Goal: Information Seeking & Learning: Learn about a topic

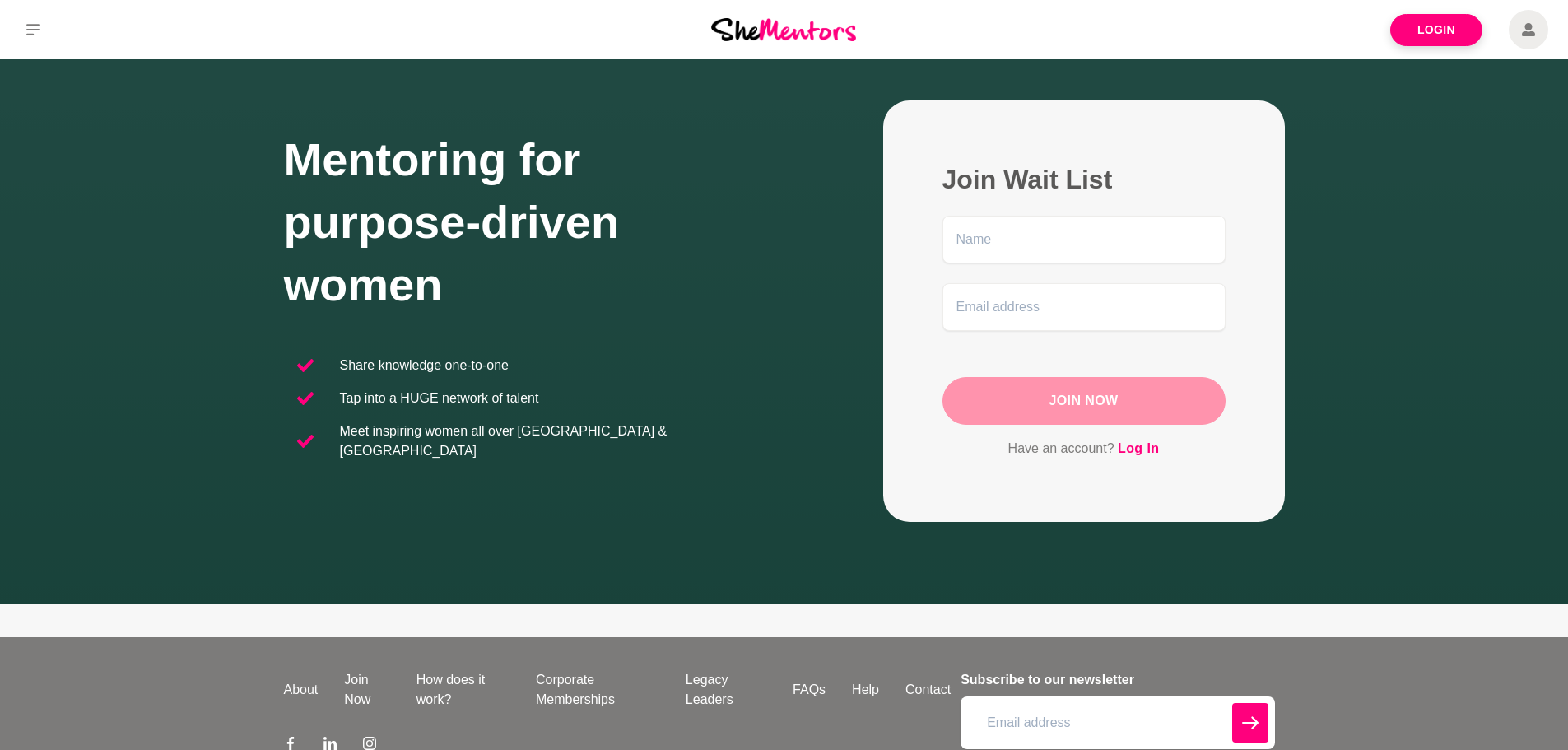
scroll to position [162, 0]
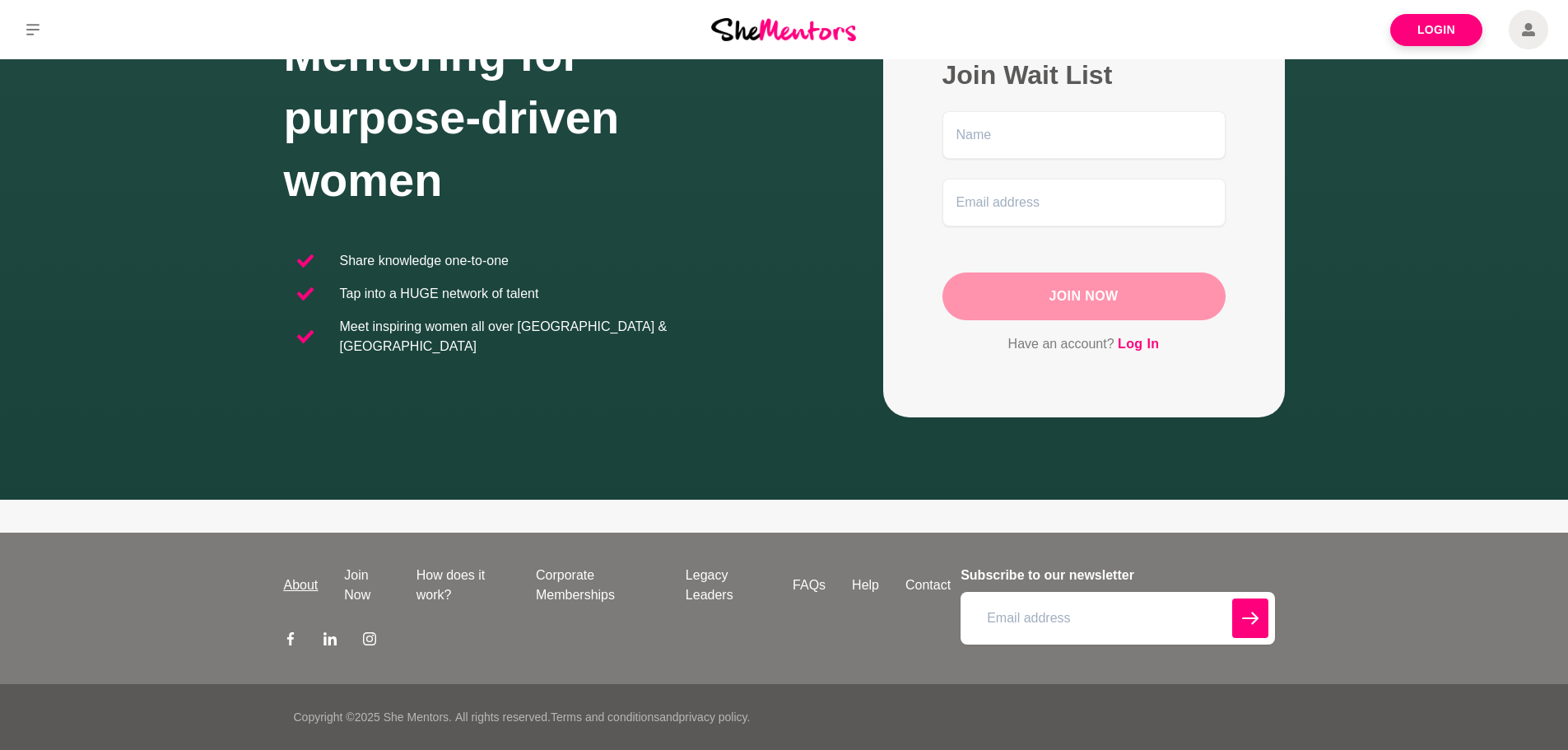
click at [306, 583] on link "About" at bounding box center [302, 585] width 61 height 20
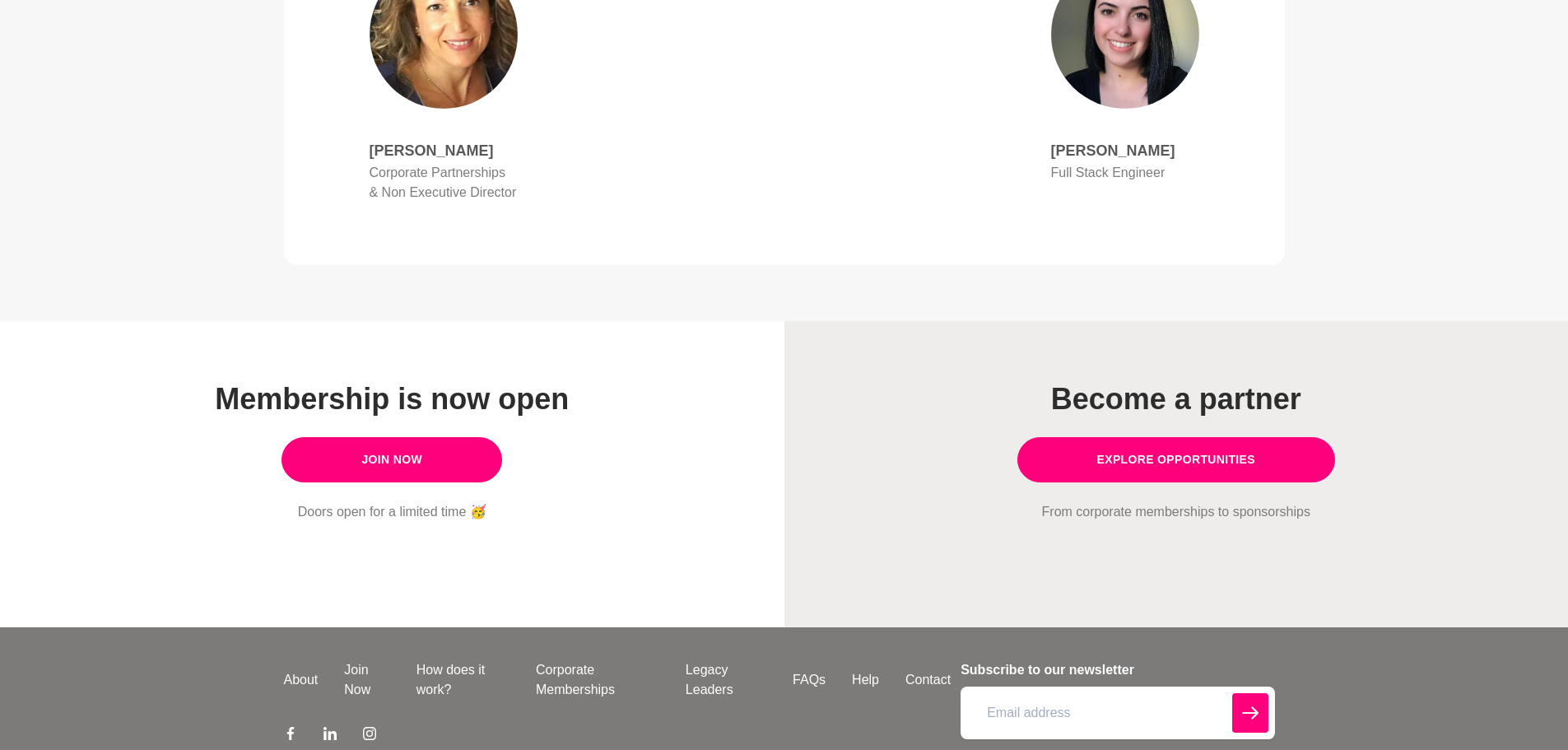
scroll to position [1303, 0]
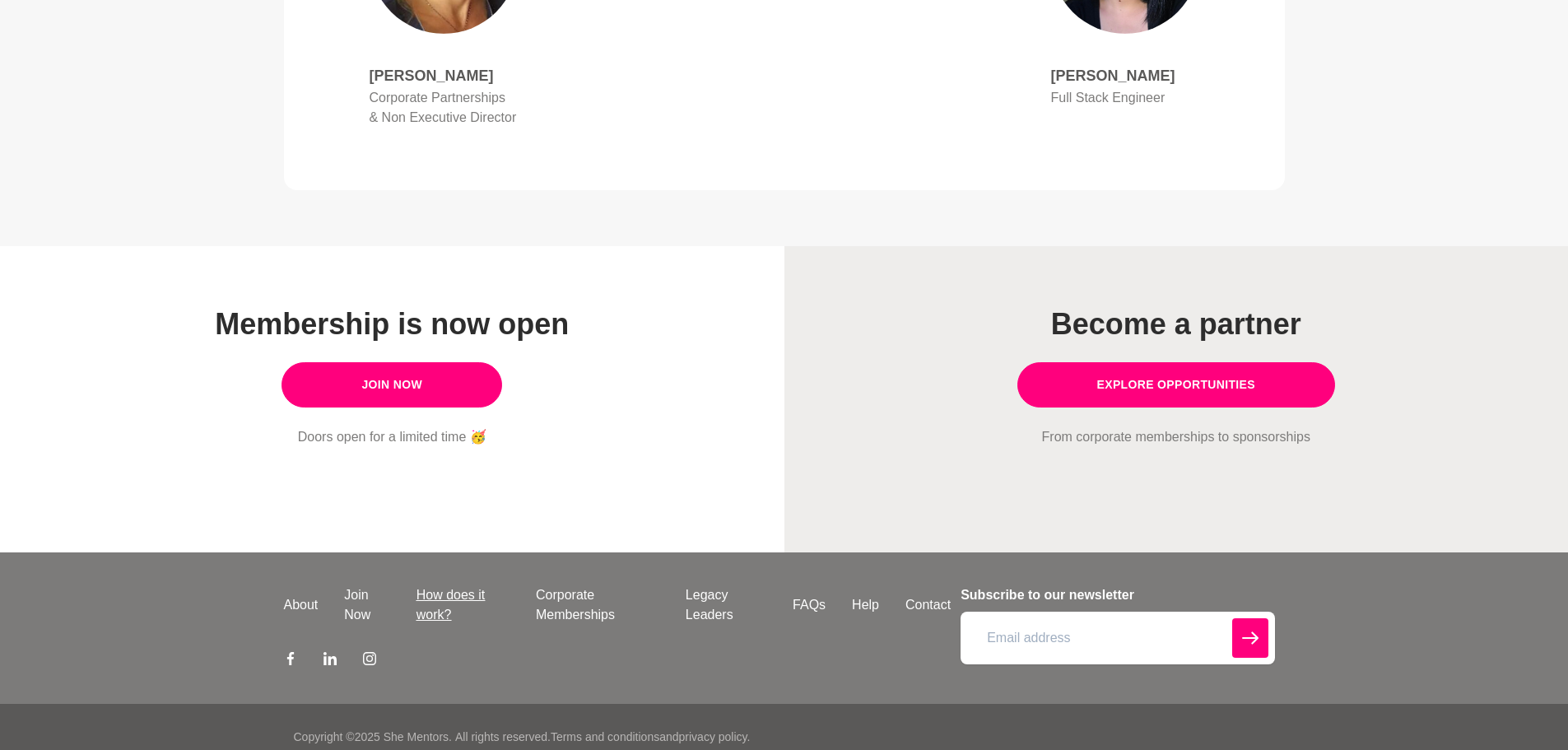
click at [446, 585] on link "How does it work?" at bounding box center [463, 605] width 119 height 40
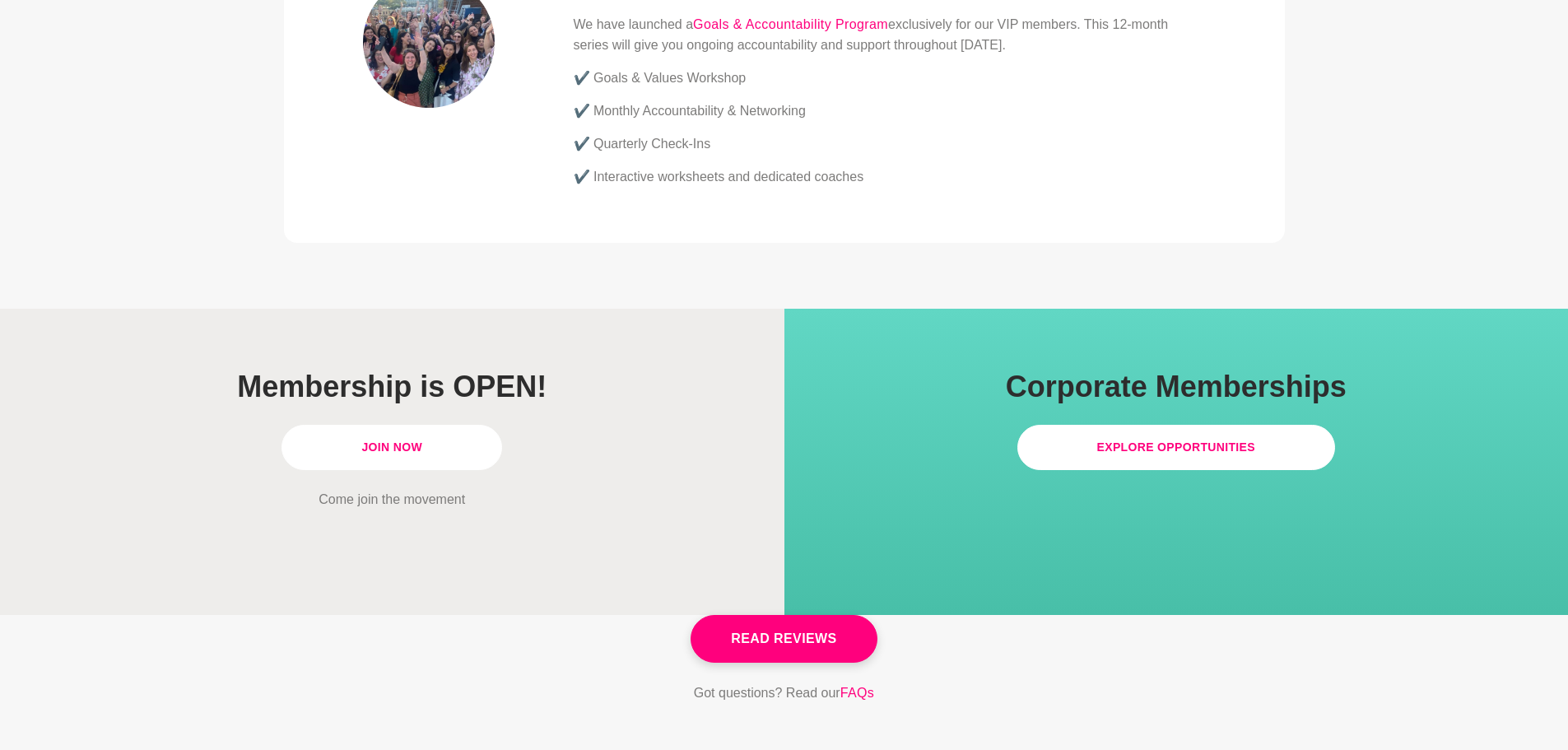
scroll to position [4527, 0]
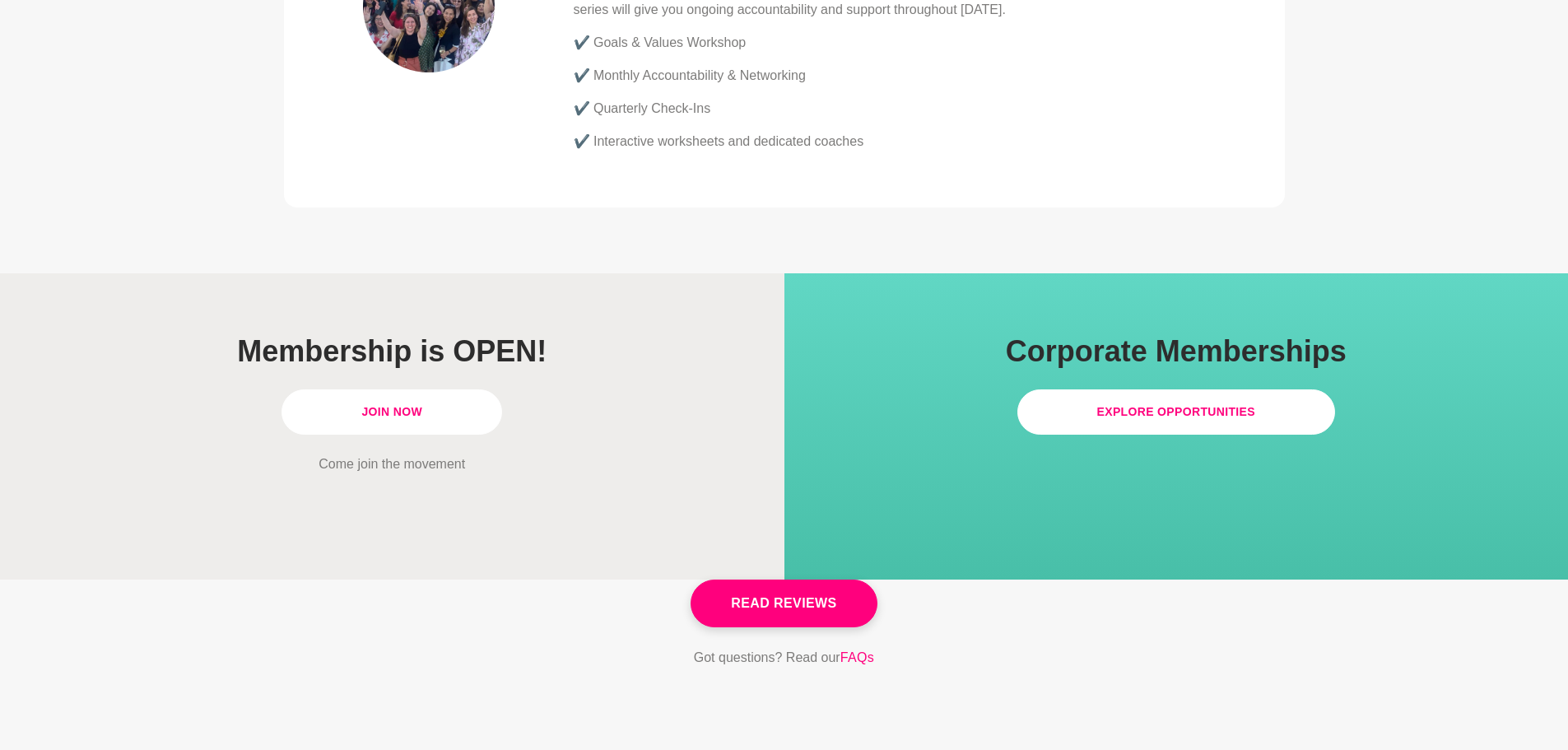
click at [393, 389] on link "Join Now" at bounding box center [391, 412] width 221 height 45
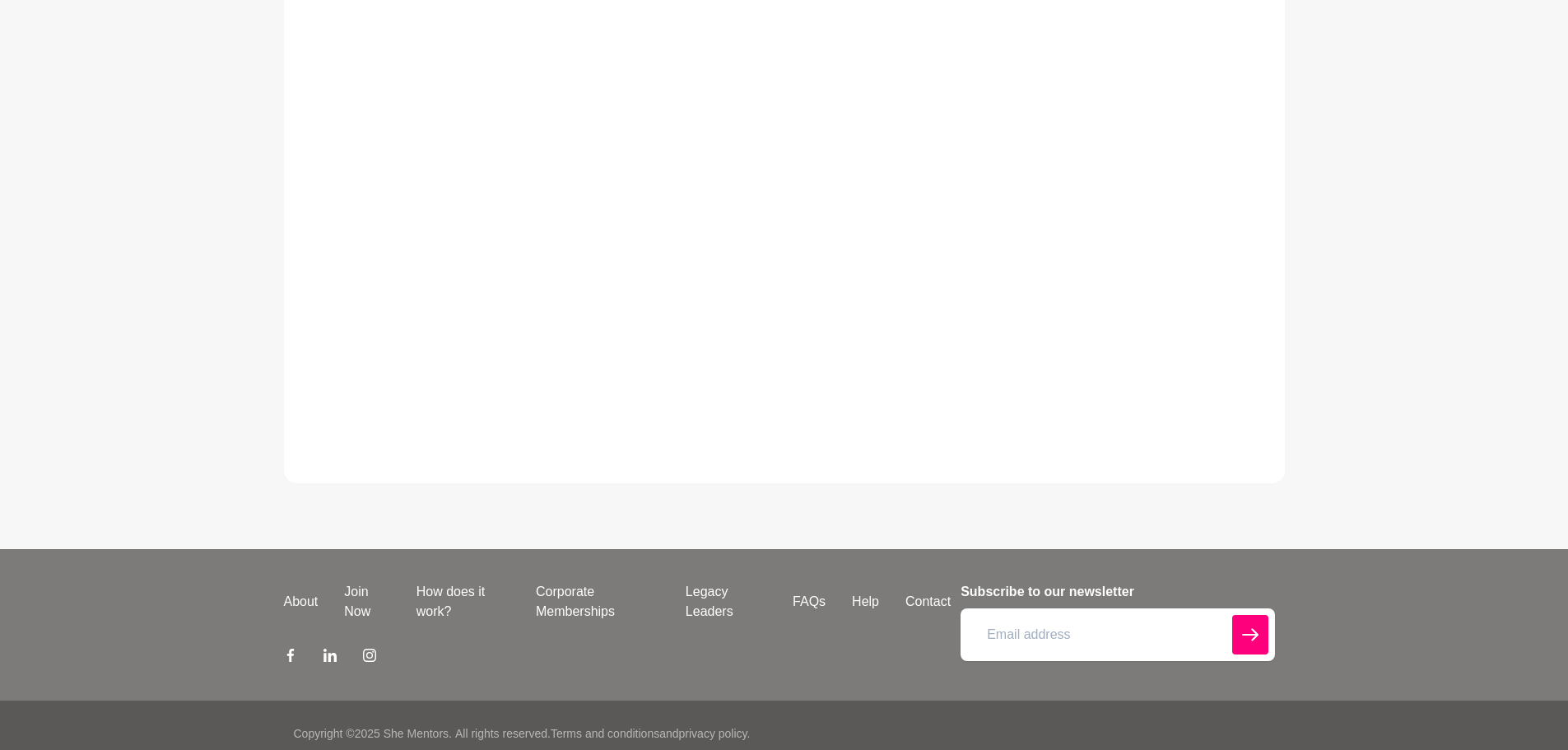
scroll to position [659, 0]
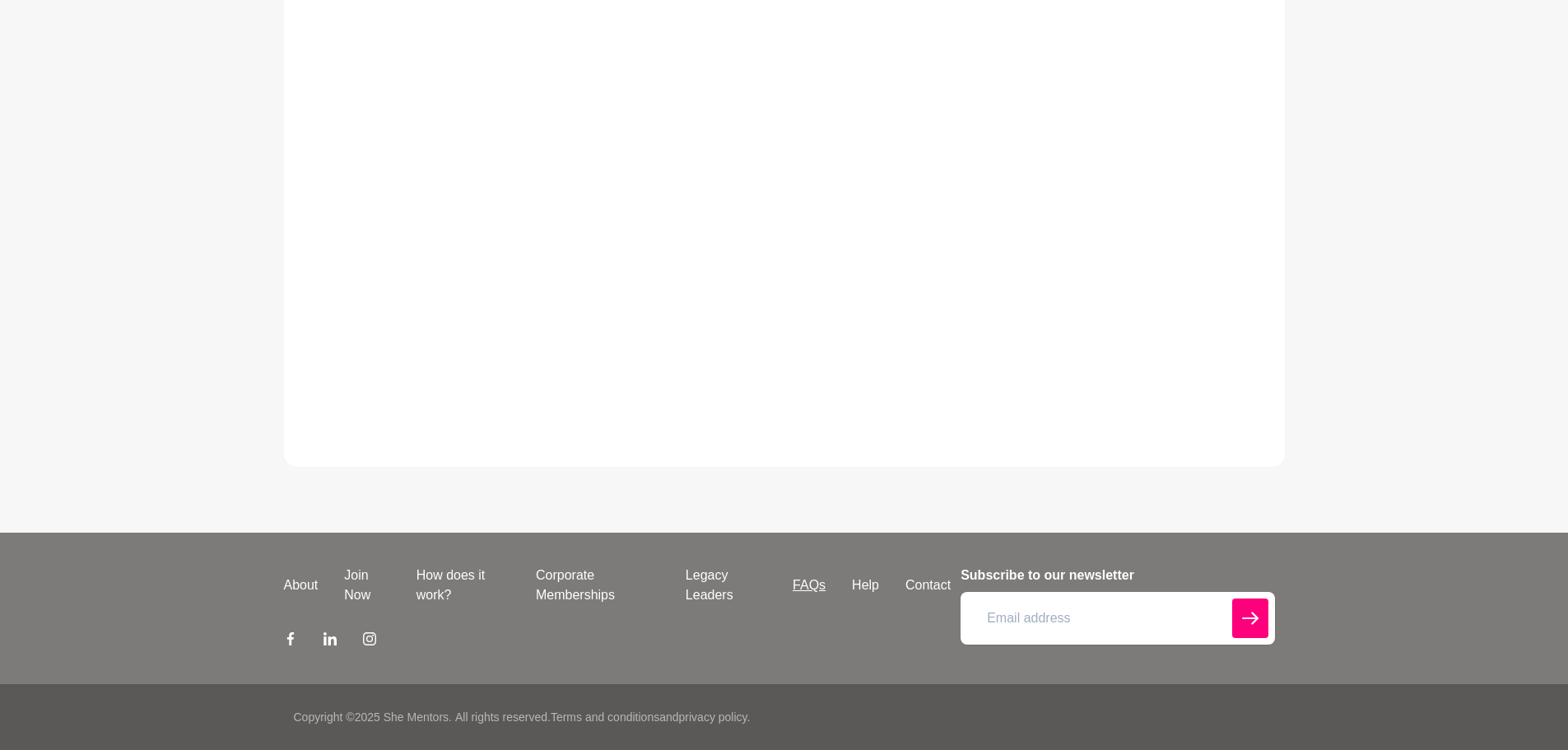
click at [814, 585] on link "FAQs" at bounding box center [810, 585] width 60 height 20
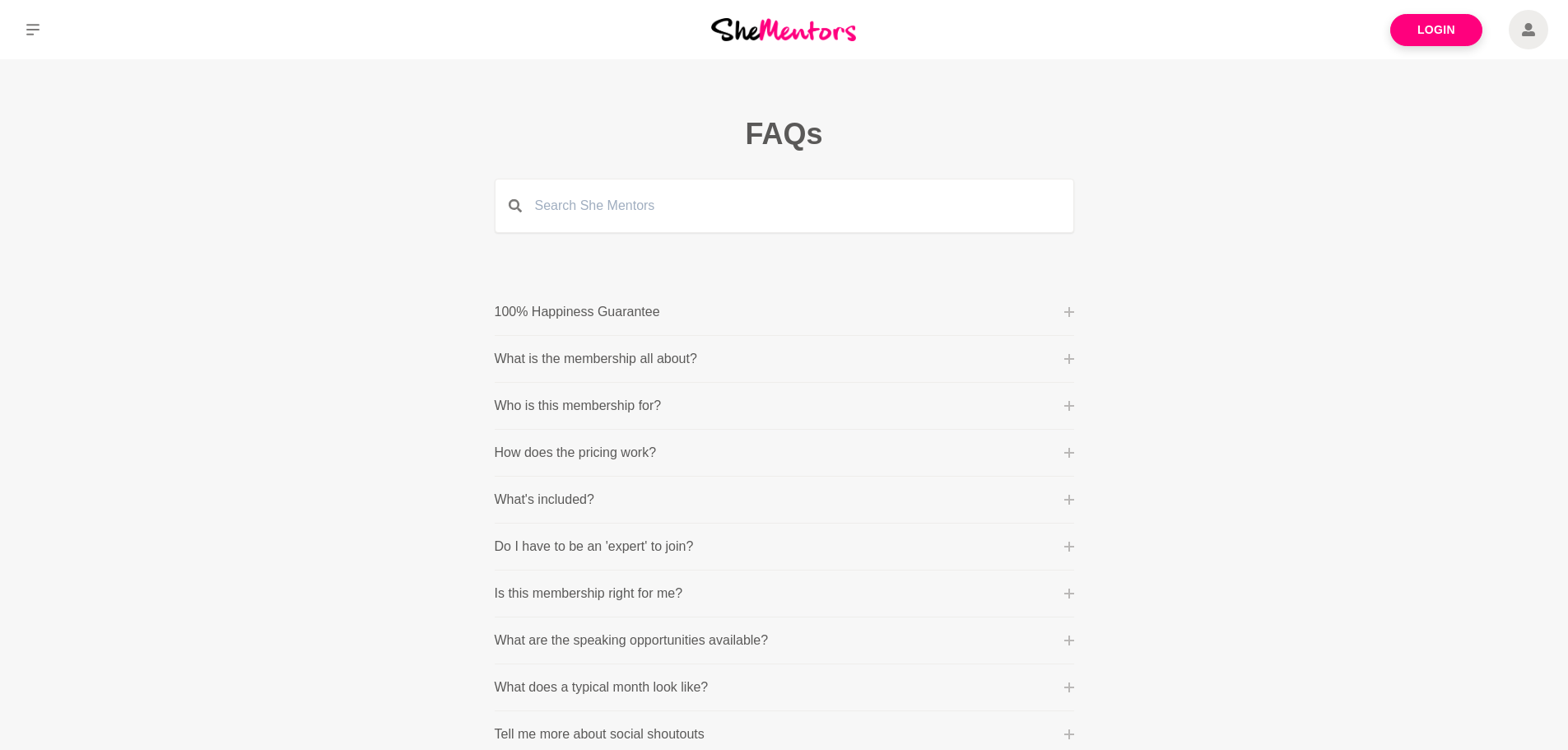
click at [551, 317] on p "100% Happiness Guarantee" at bounding box center [577, 312] width 165 height 20
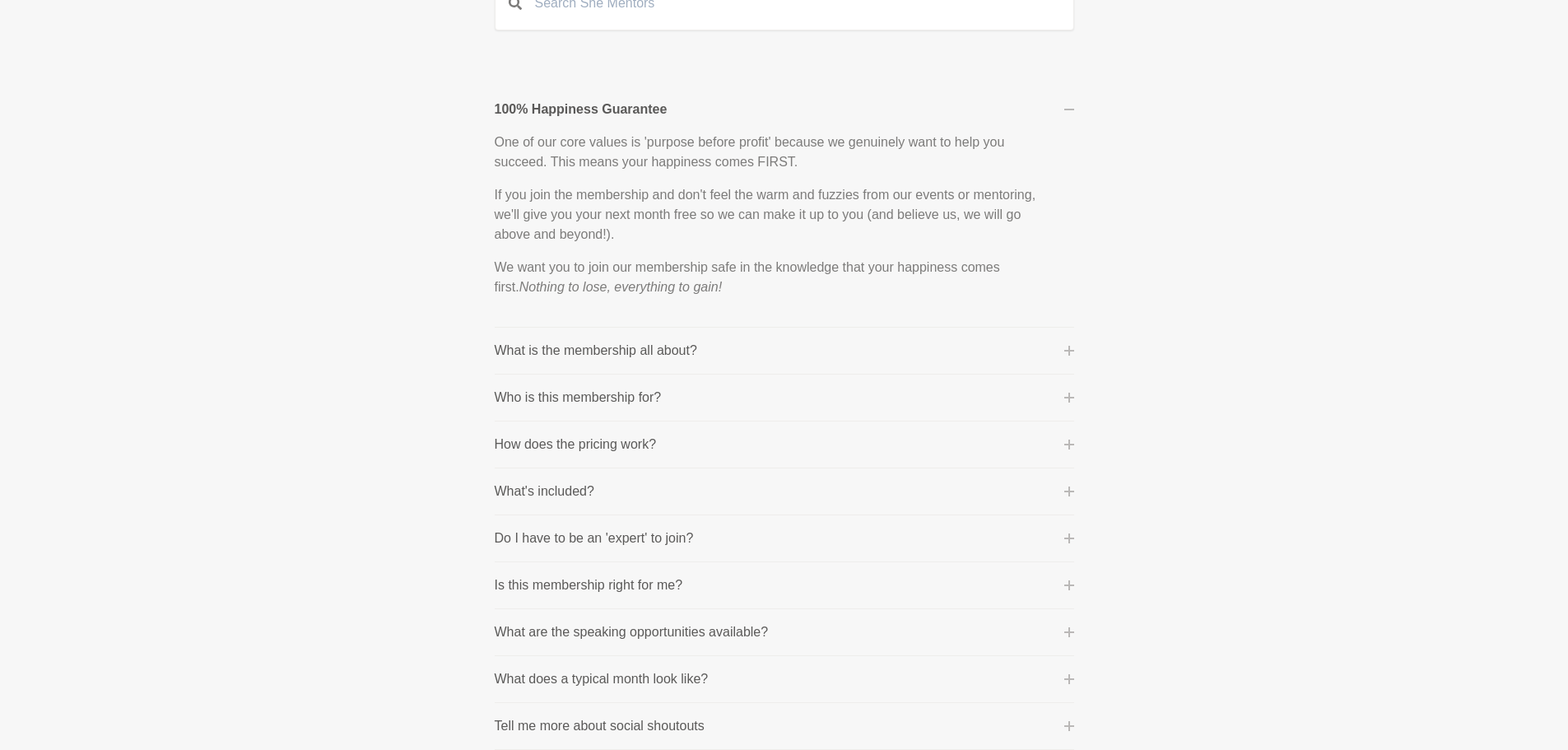
scroll to position [247, 0]
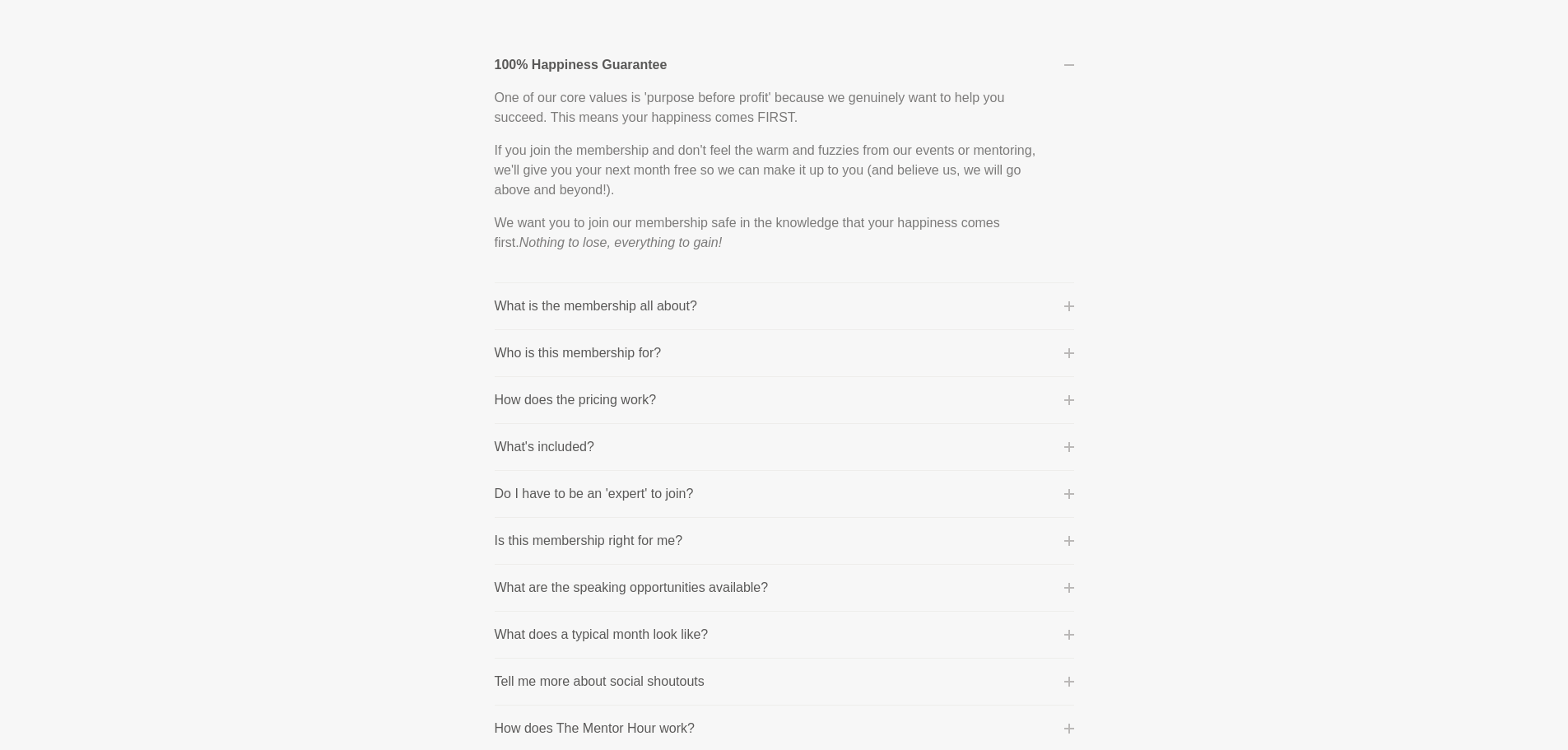
click at [602, 396] on p "How does the pricing work?" at bounding box center [576, 400] width 162 height 20
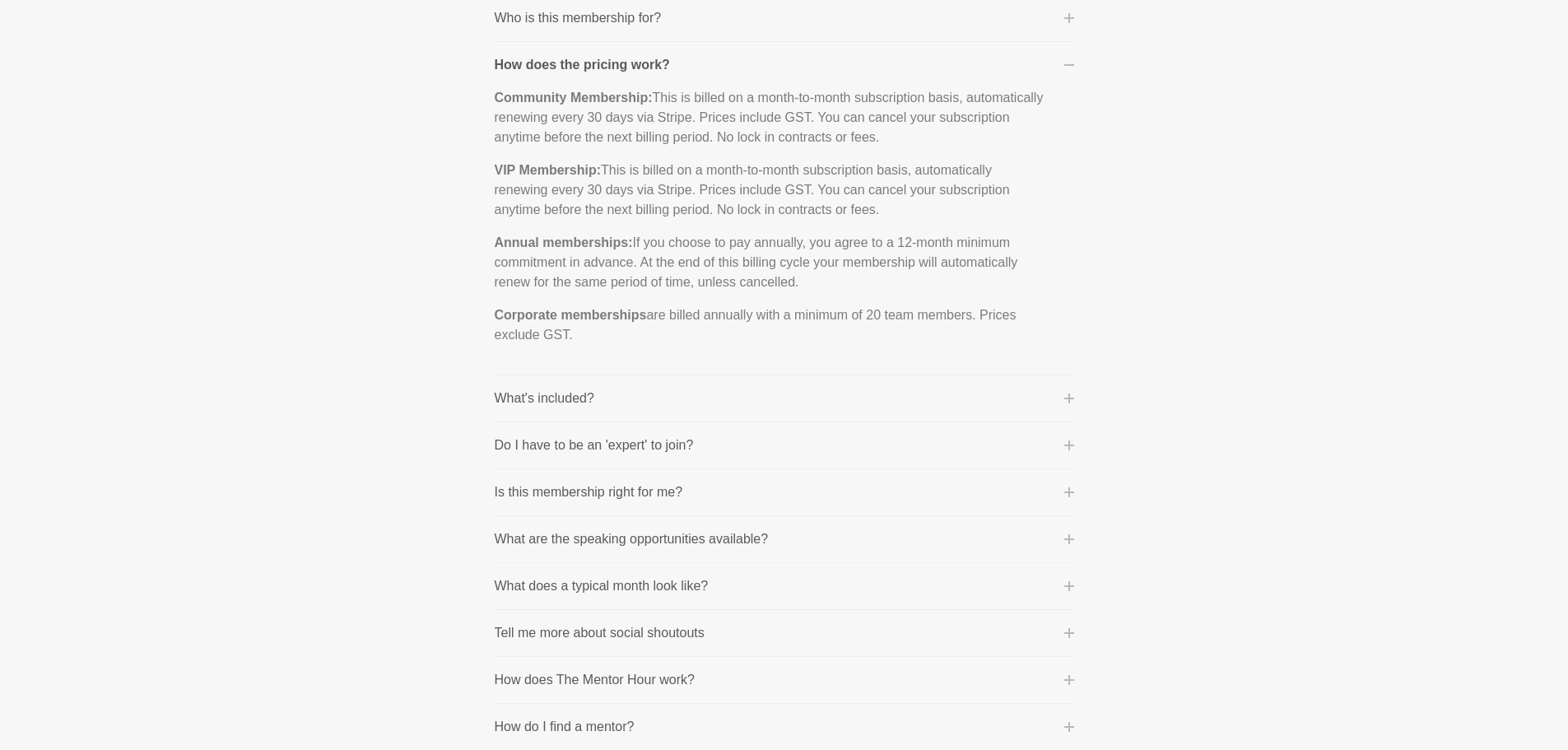
scroll to position [412, 0]
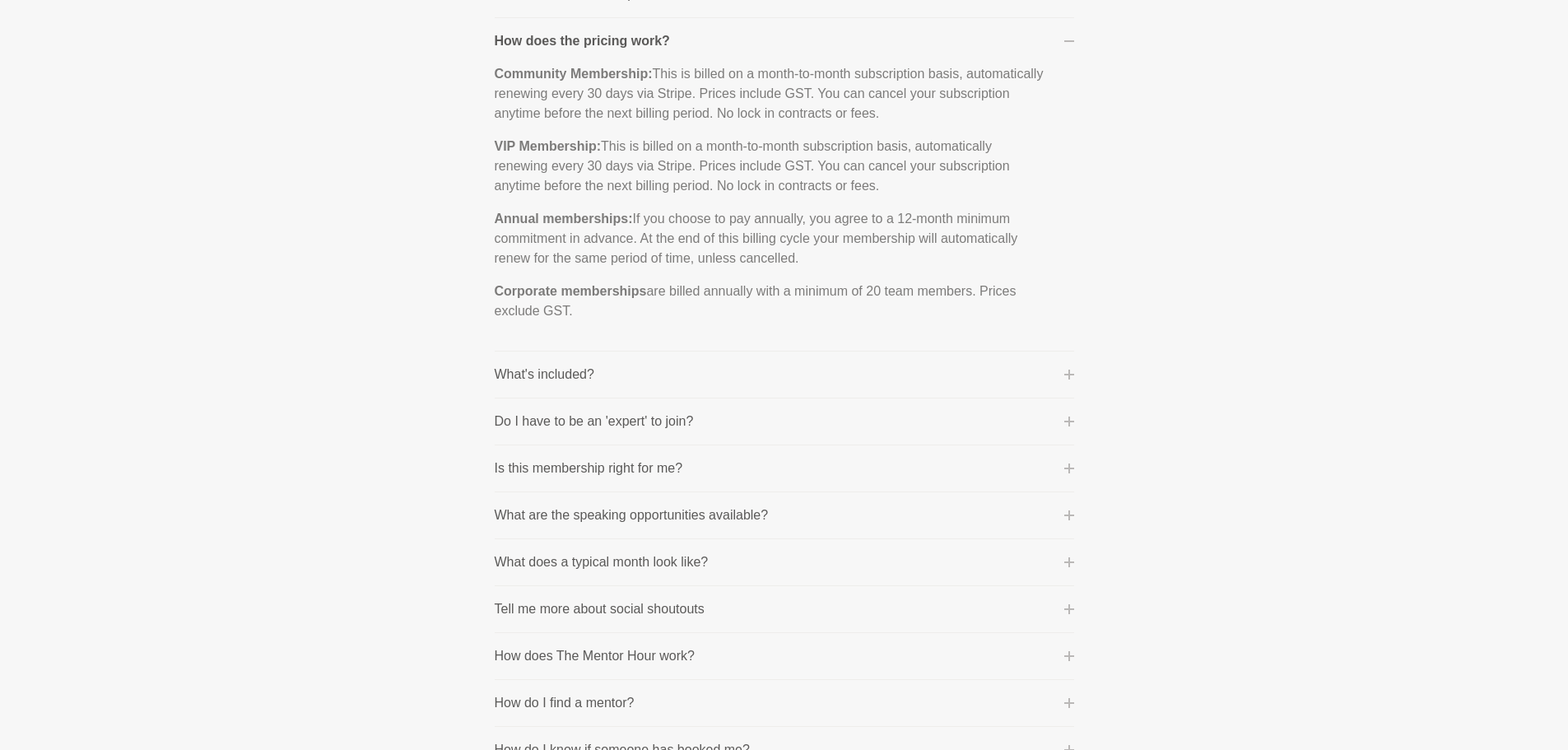
click at [1072, 365] on button "What's included?" at bounding box center [784, 375] width 580 height 20
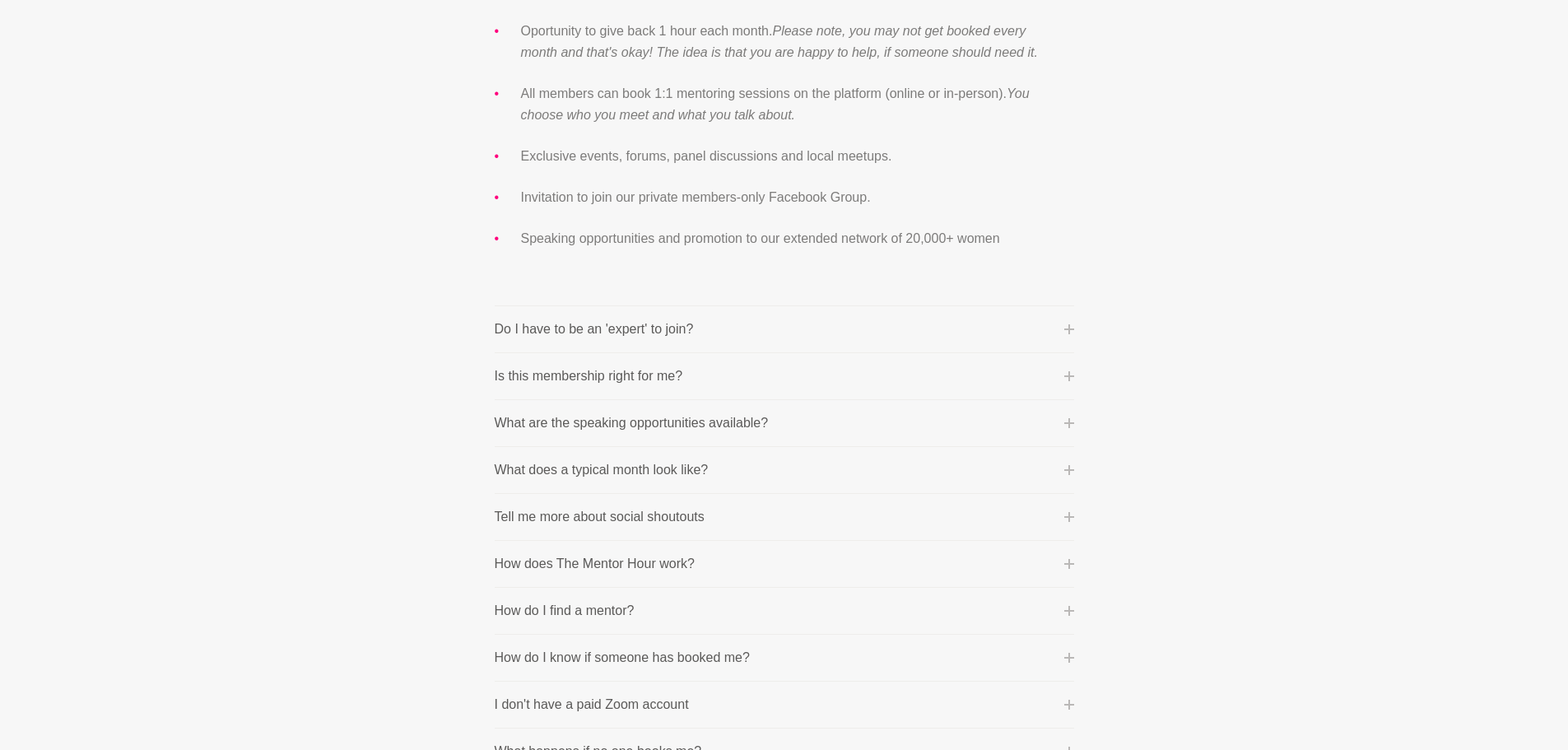
scroll to position [658, 0]
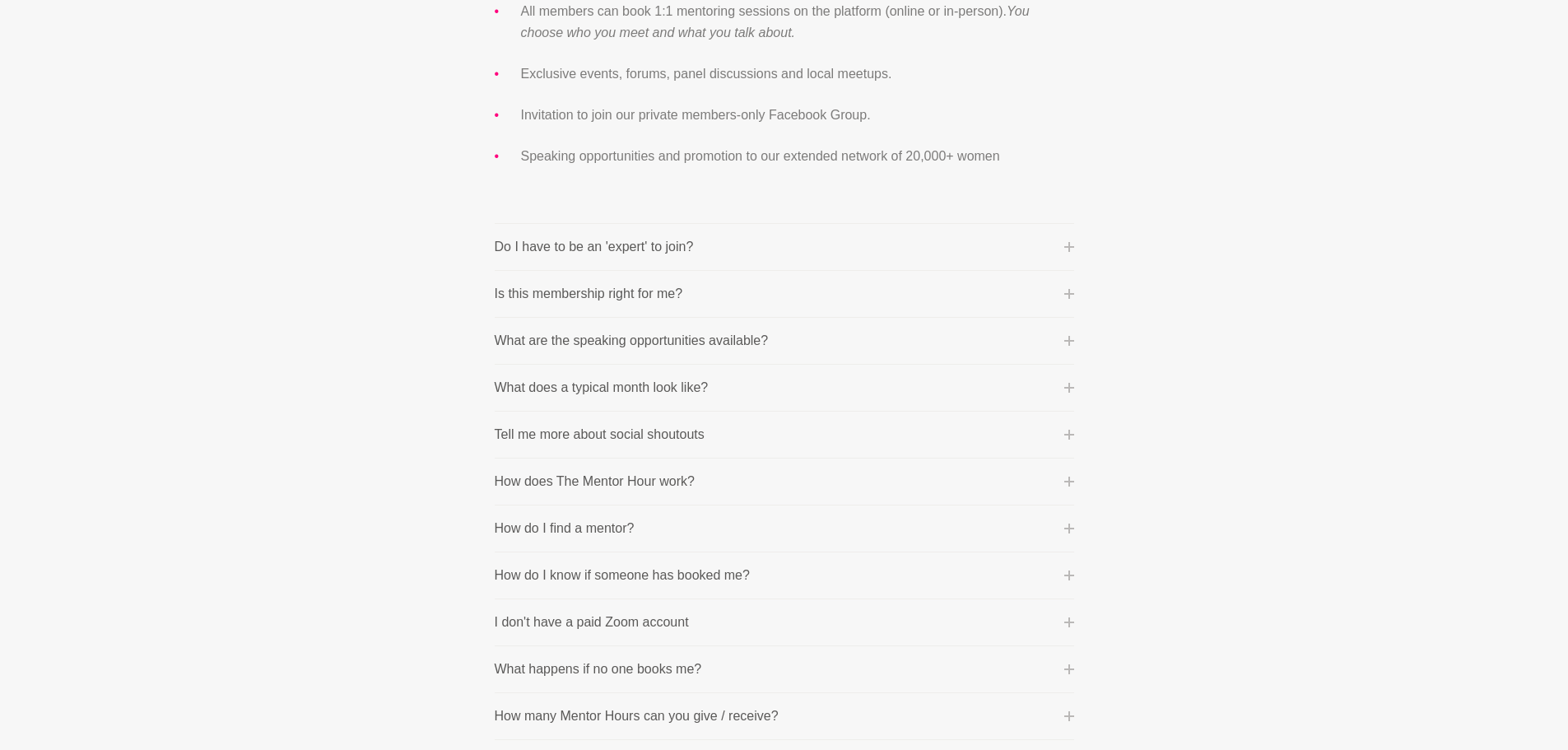
click at [566, 384] on p "What does a typical month look like?" at bounding box center [601, 388] width 214 height 20
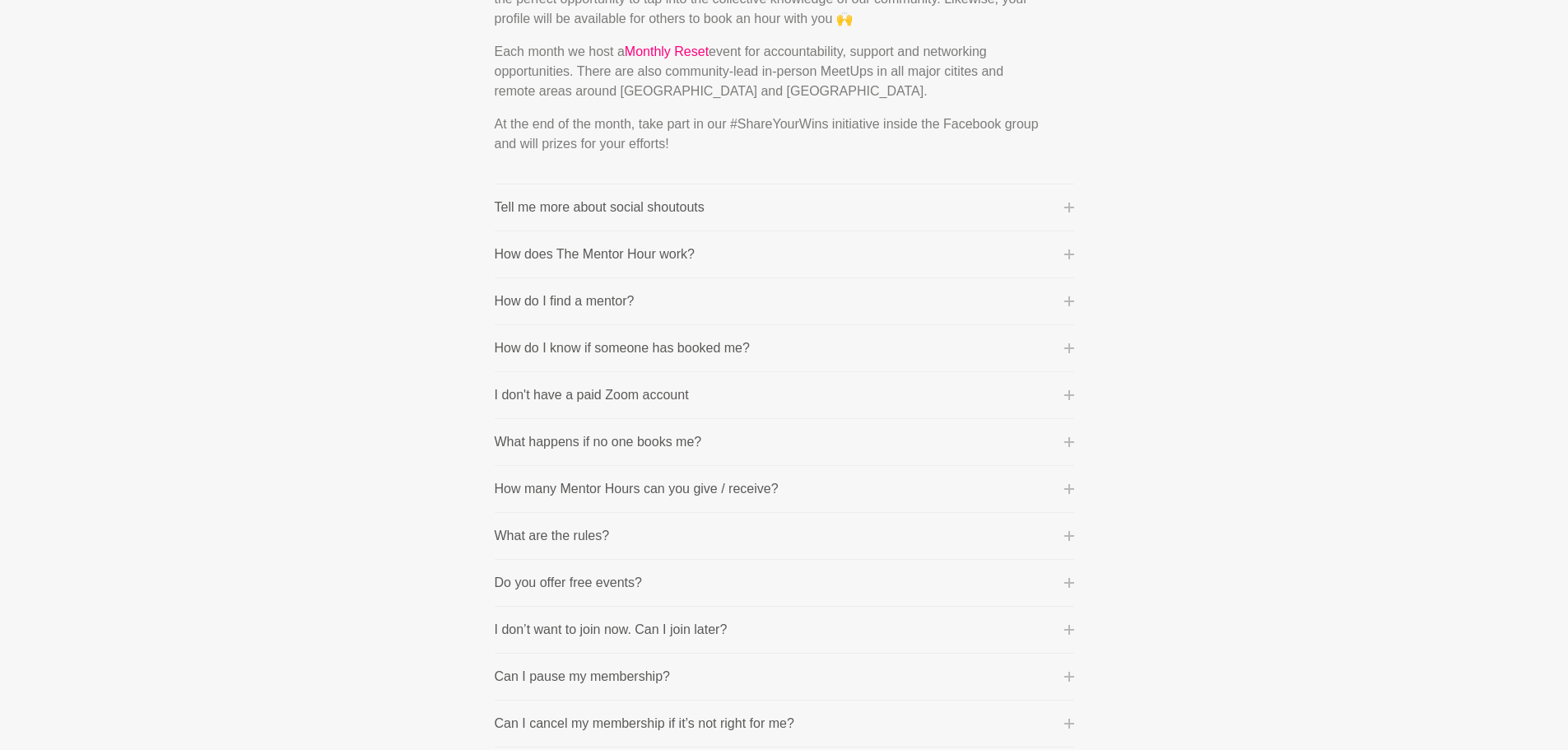
scroll to position [823, 0]
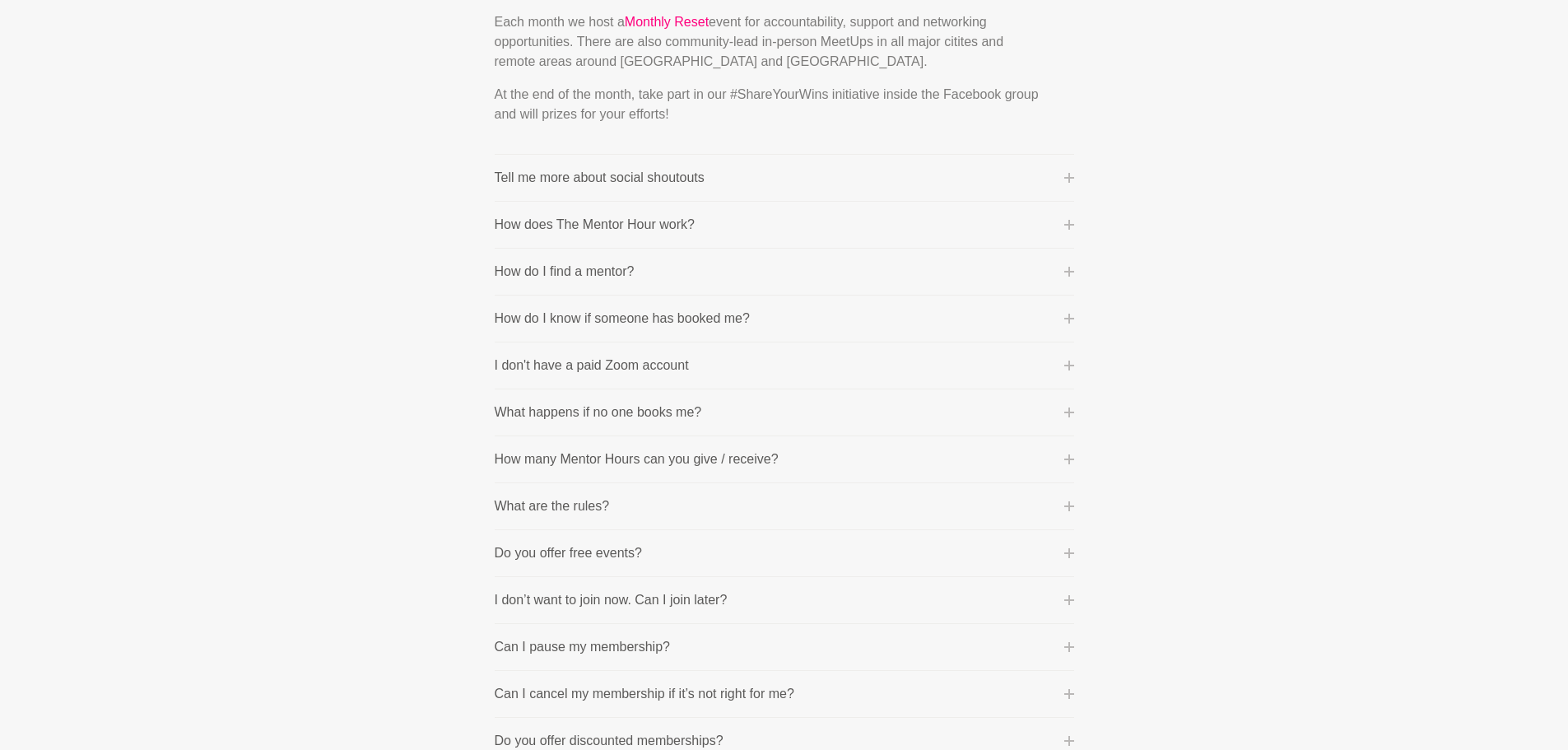
click at [646, 408] on p "What happens if no one books me?" at bounding box center [598, 413] width 208 height 20
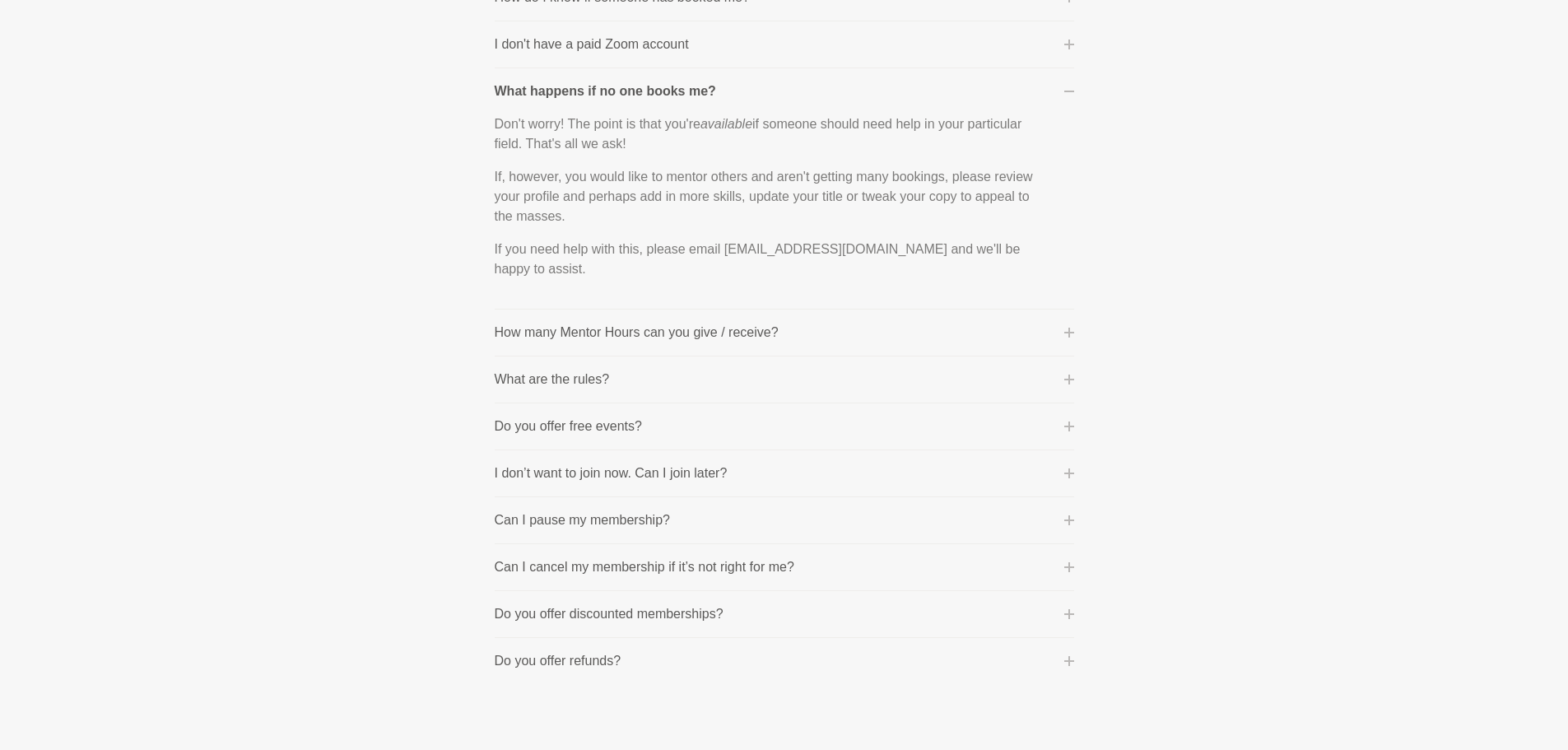
scroll to position [905, 0]
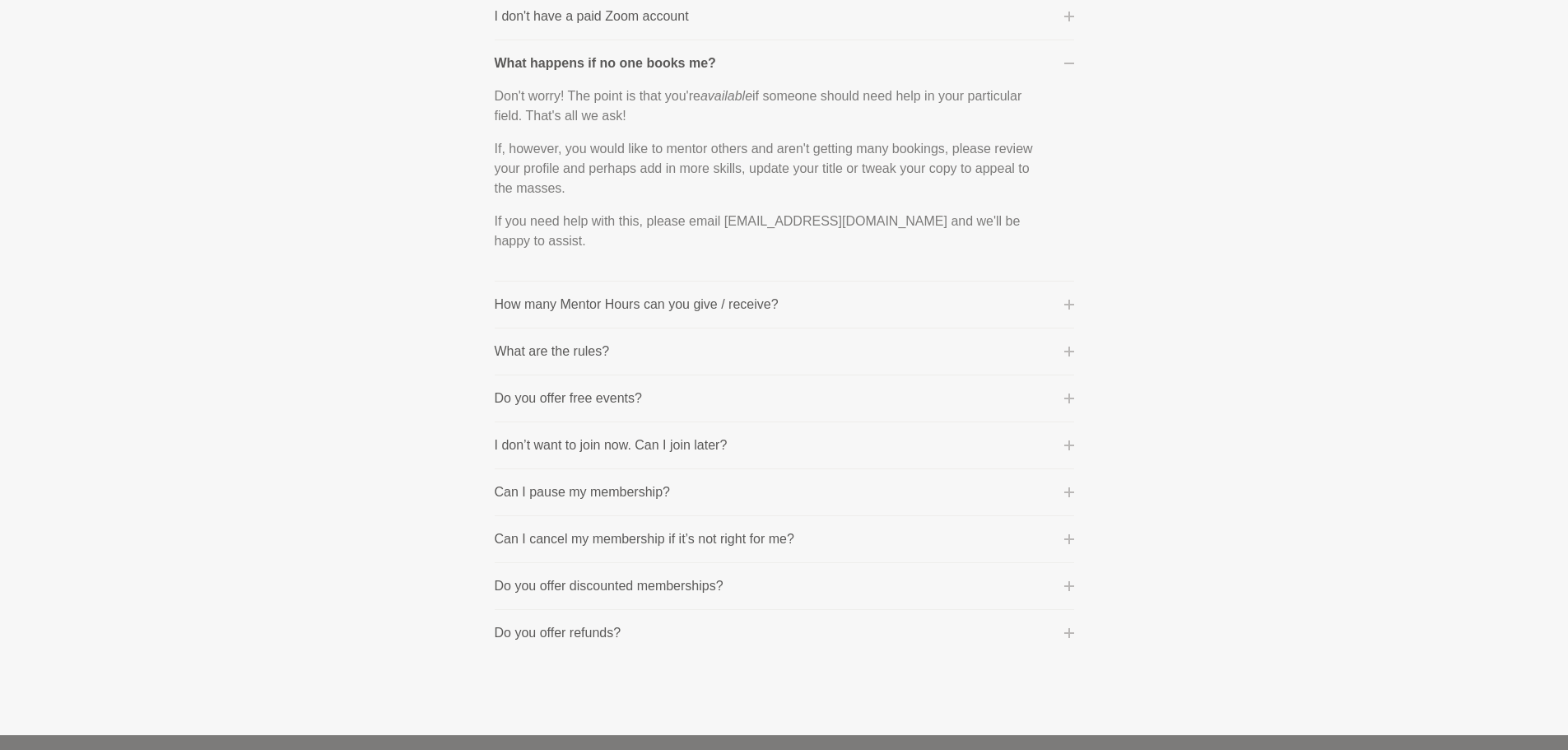
click at [610, 448] on p "I don’t want to join now. Can I join later?" at bounding box center [611, 446] width 233 height 20
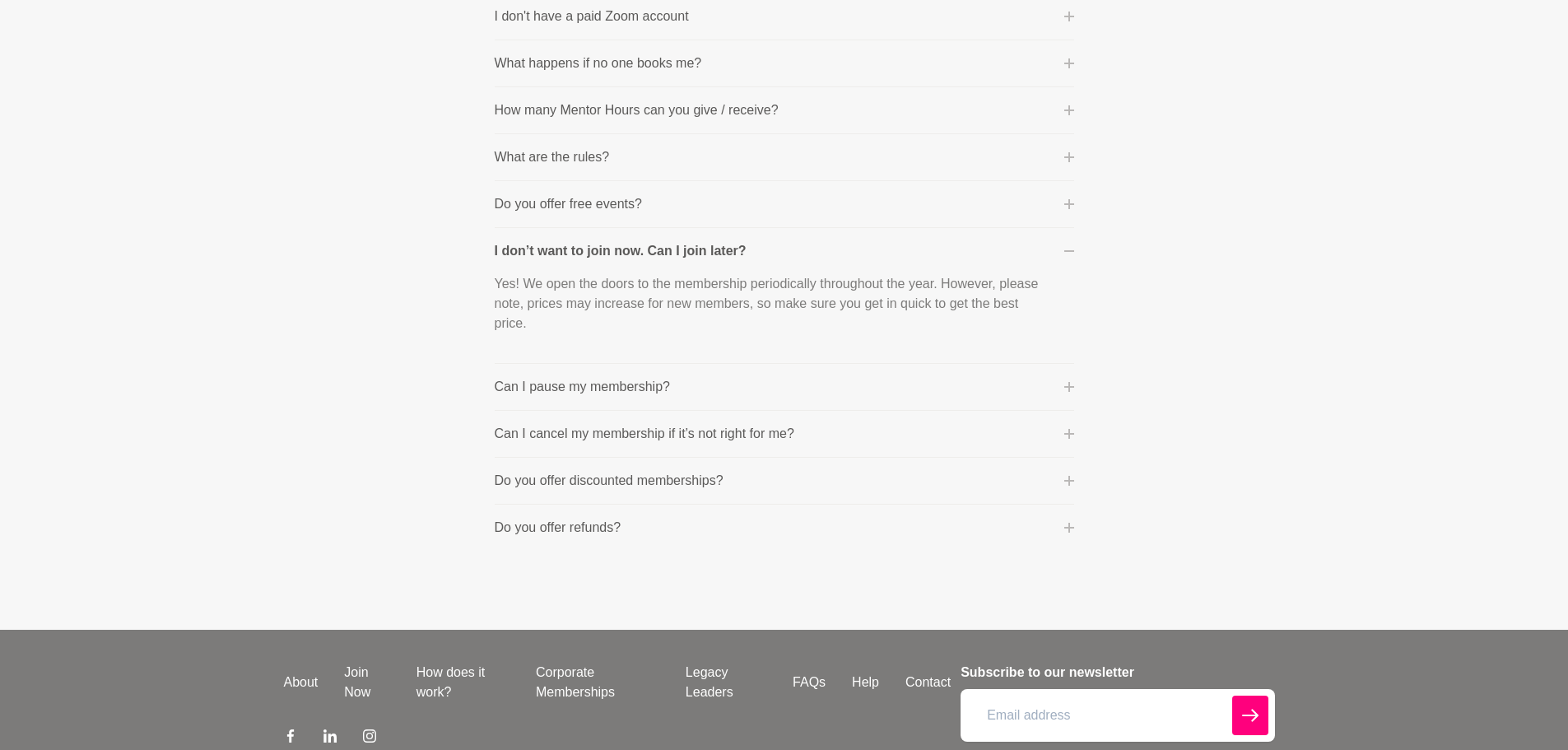
click at [611, 435] on p "Can I cancel my membership if it’s not right for me?" at bounding box center [644, 434] width 299 height 20
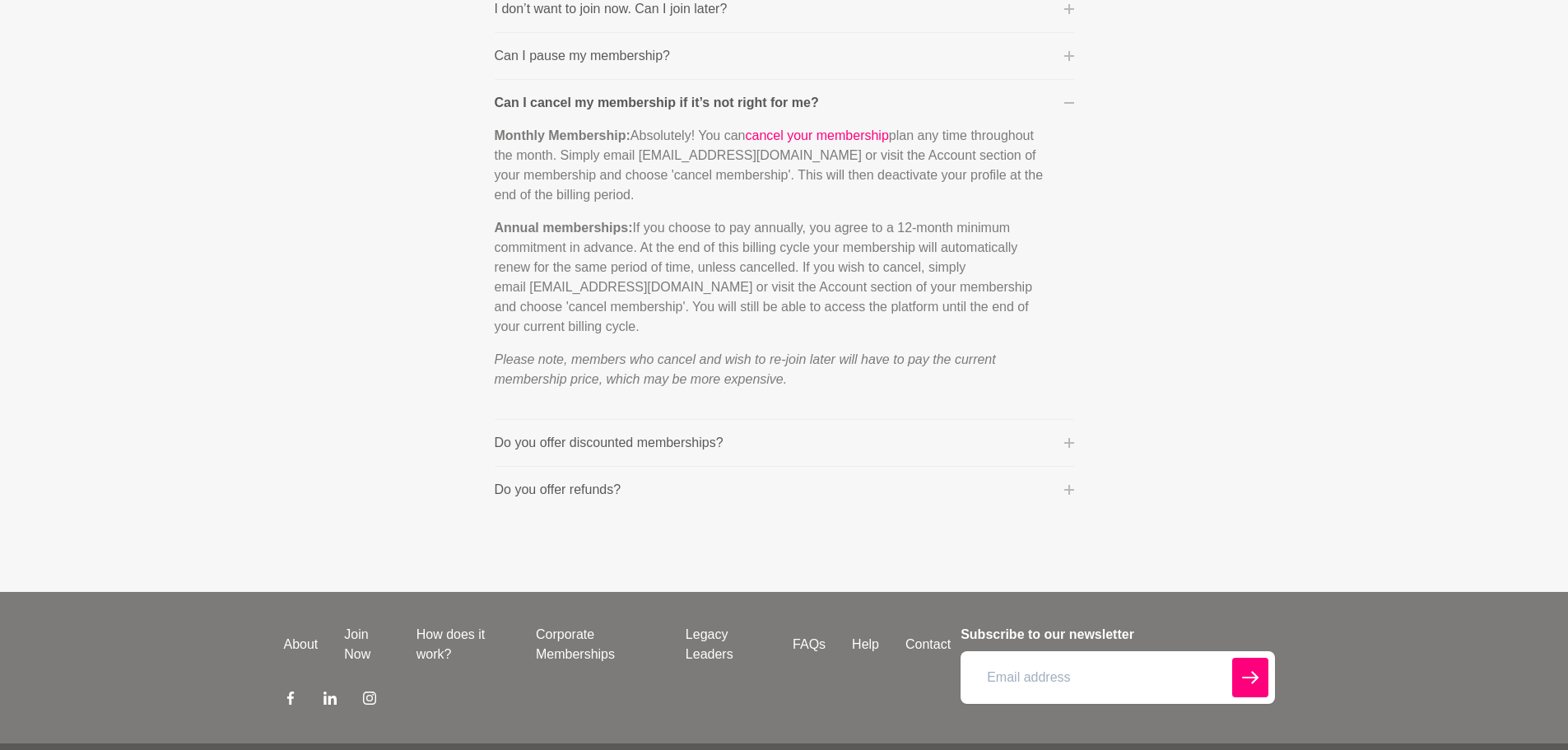
scroll to position [1153, 0]
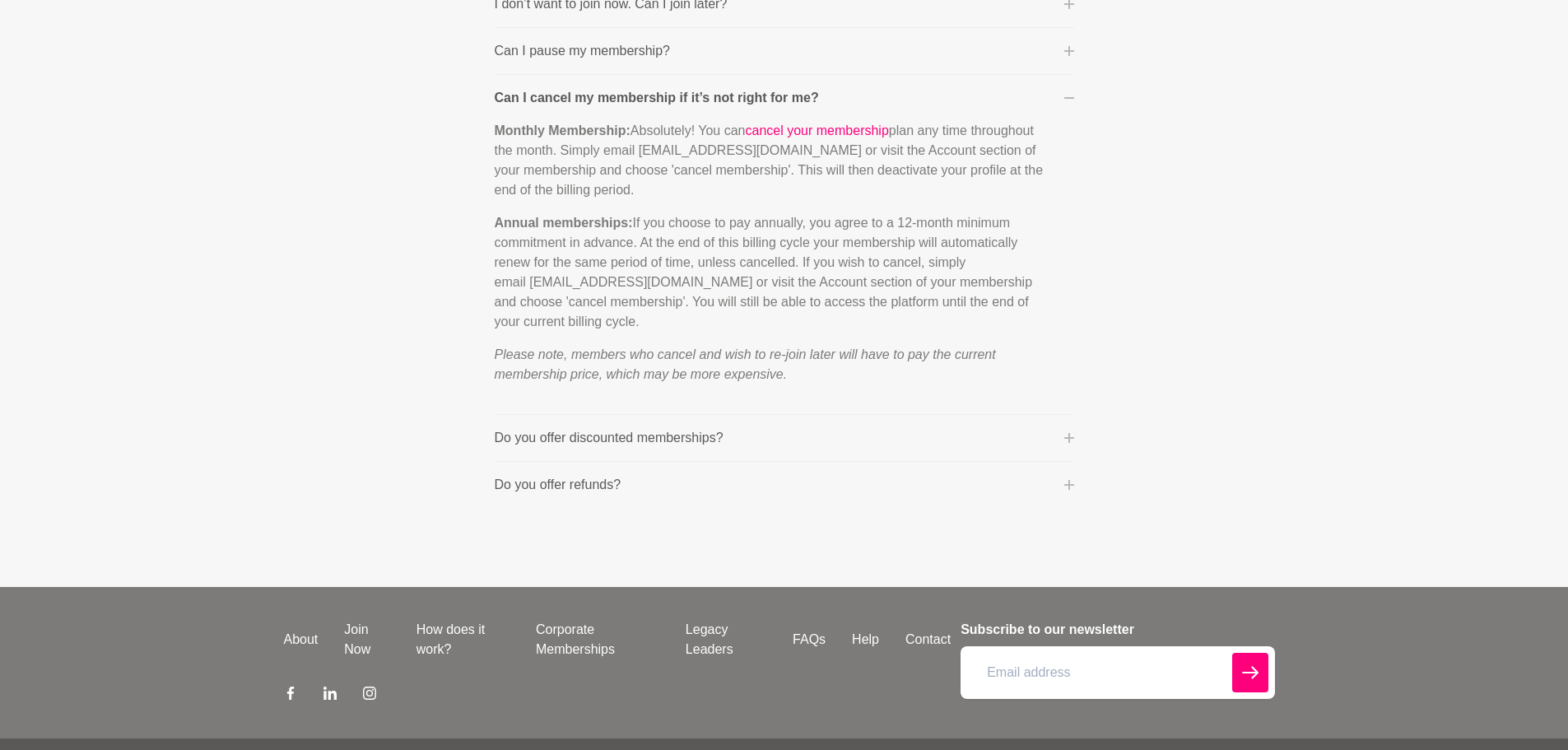
click at [565, 479] on p "Do you offer refunds?" at bounding box center [557, 485] width 127 height 20
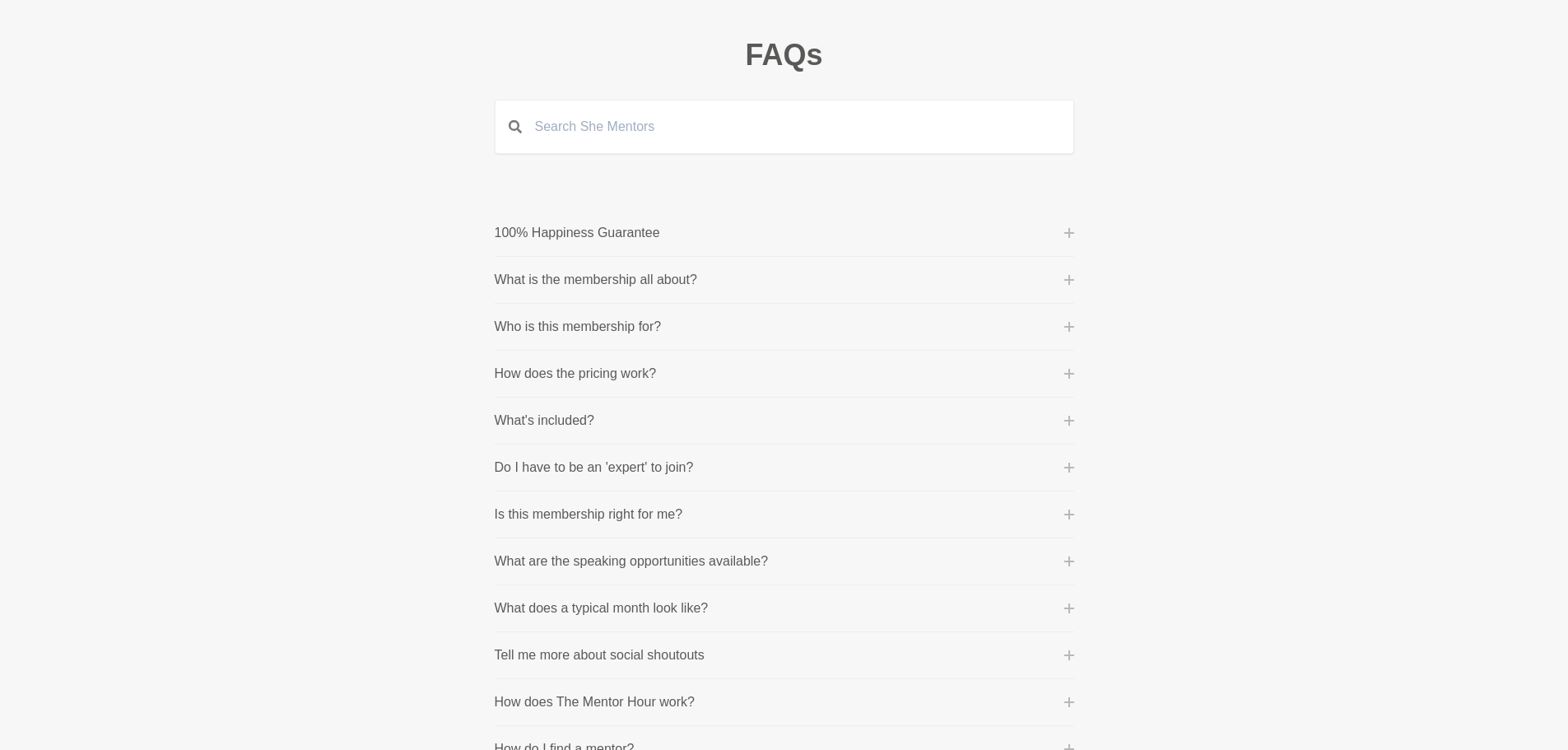
scroll to position [0, 0]
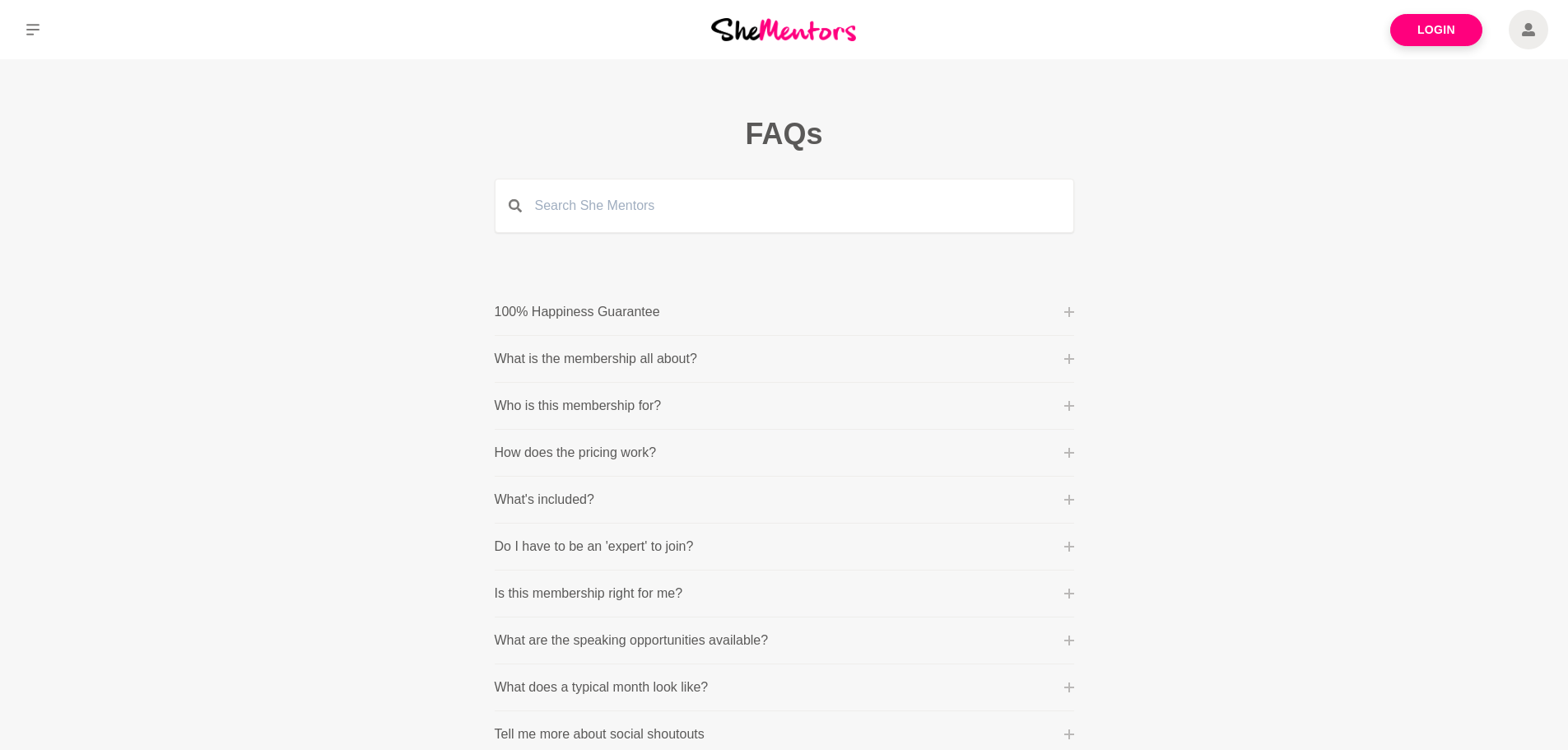
click at [762, 35] on img at bounding box center [783, 29] width 145 height 22
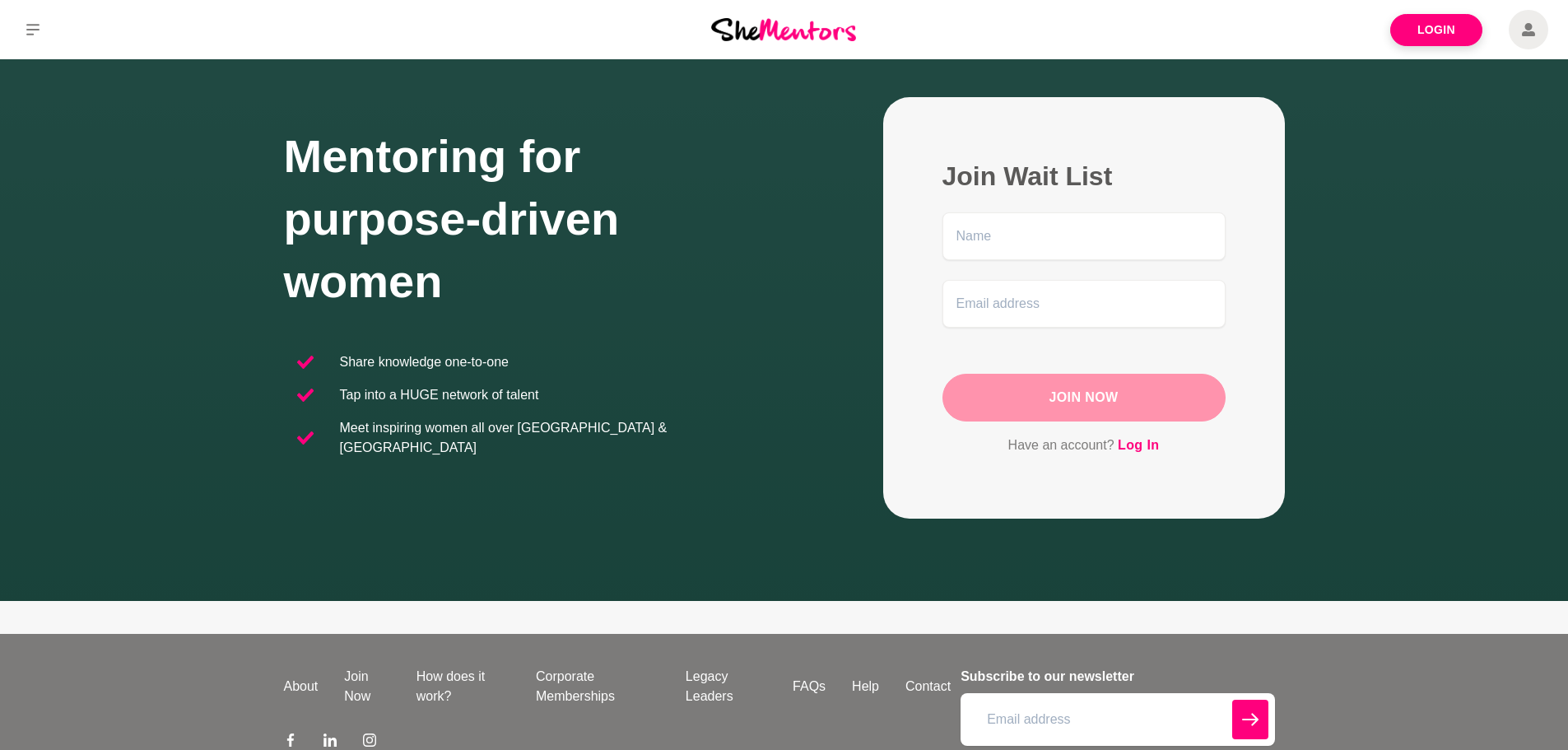
scroll to position [162, 0]
